Goal: Task Accomplishment & Management: Use online tool/utility

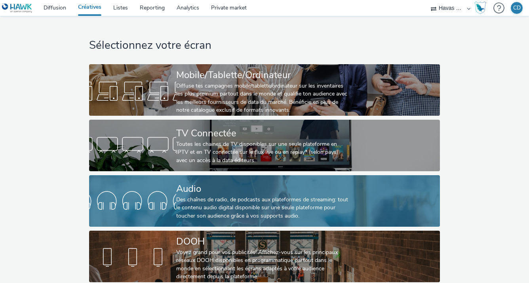
click at [210, 200] on div "Des chaînes de radio, de podcasts aux plateformes de streaming: tout le contenu…" at bounding box center [263, 208] width 174 height 24
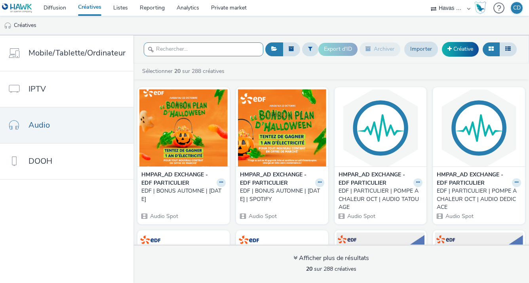
click at [179, 50] on input "text" at bounding box center [204, 49] width 120 height 14
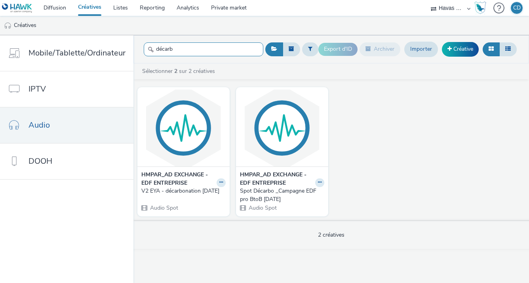
type input "décarb"
click at [219, 185] on button at bounding box center [221, 182] width 9 height 9
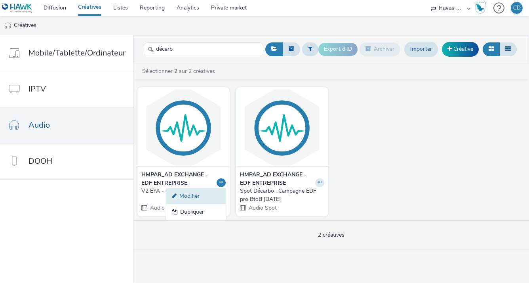
click at [203, 193] on link "Modifier" at bounding box center [195, 196] width 59 height 16
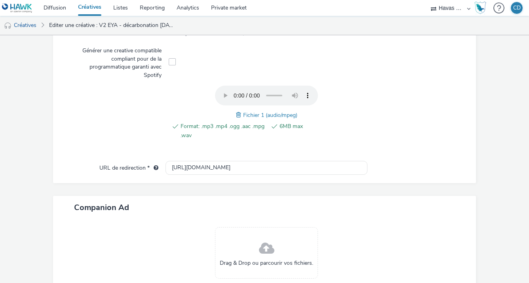
scroll to position [261, 0]
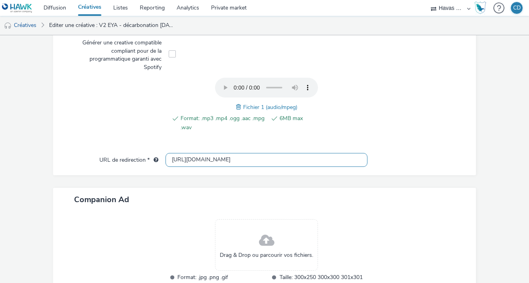
click at [266, 162] on input "[URL][DOMAIN_NAME]" at bounding box center [267, 160] width 202 height 14
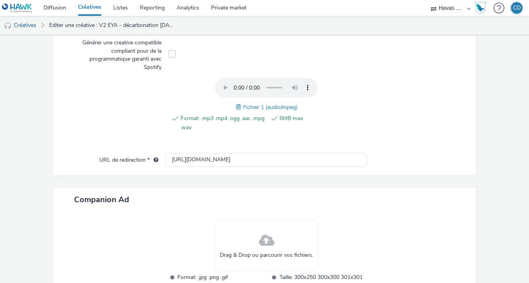
click at [445, 208] on div "Companion Ad" at bounding box center [264, 199] width 423 height 23
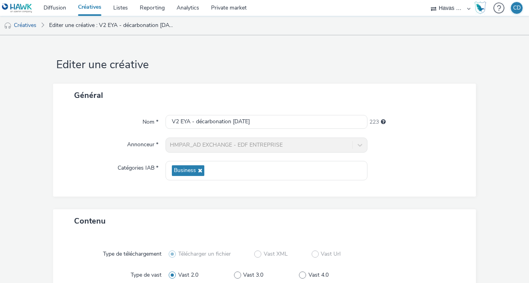
scroll to position [328, 0]
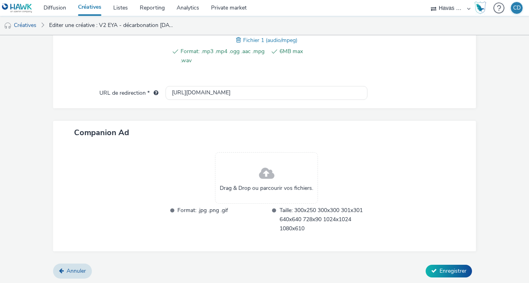
click at [76, 261] on div "Contenu Type de téléchargement Télécharger un fichier Vast XML Vast Url Type de…" at bounding box center [264, 73] width 423 height 382
